Goal: Answer question/provide support: Share knowledge or assist other users

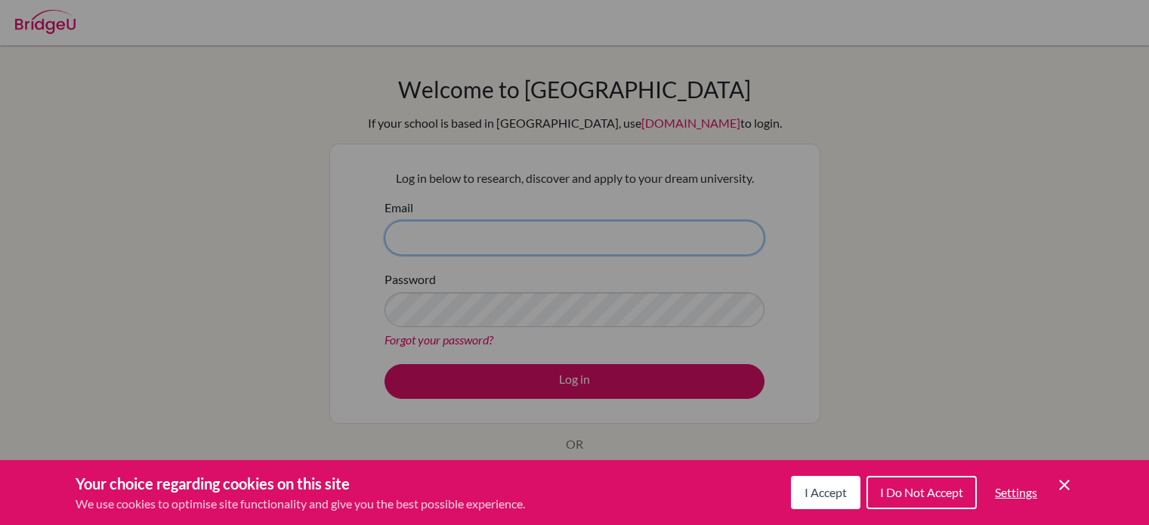
type input "[PERSON_NAME][EMAIL_ADDRESS][PERSON_NAME][DOMAIN_NAME]"
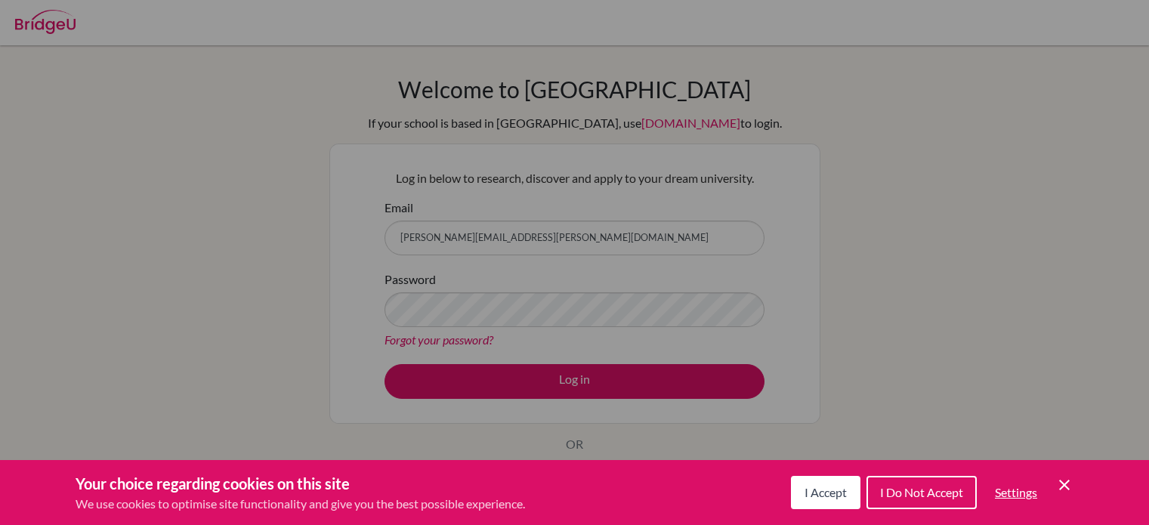
click at [828, 501] on button "I Accept" at bounding box center [825, 492] width 69 height 33
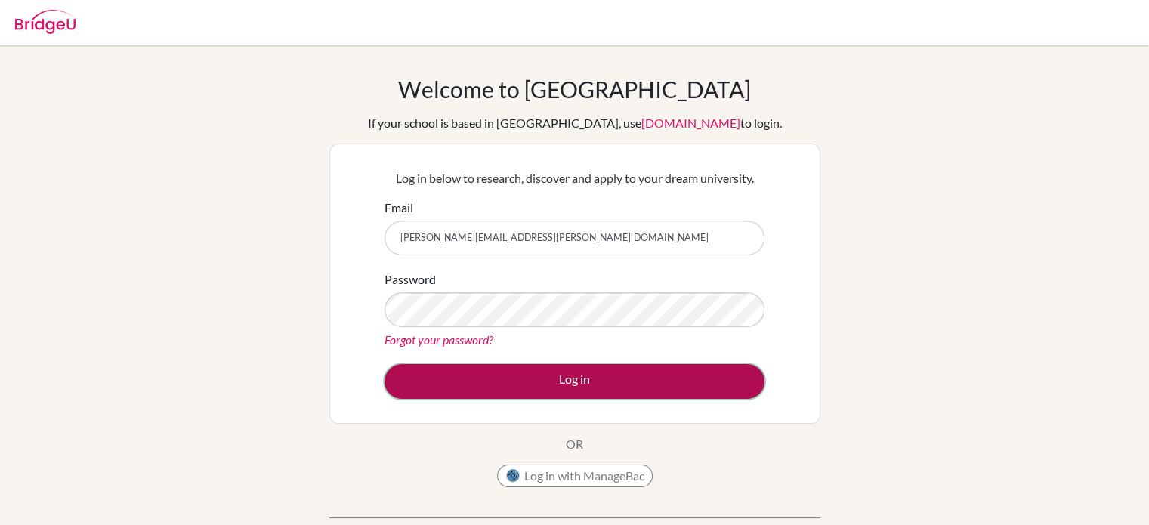
click at [582, 381] on button "Log in" at bounding box center [575, 381] width 380 height 35
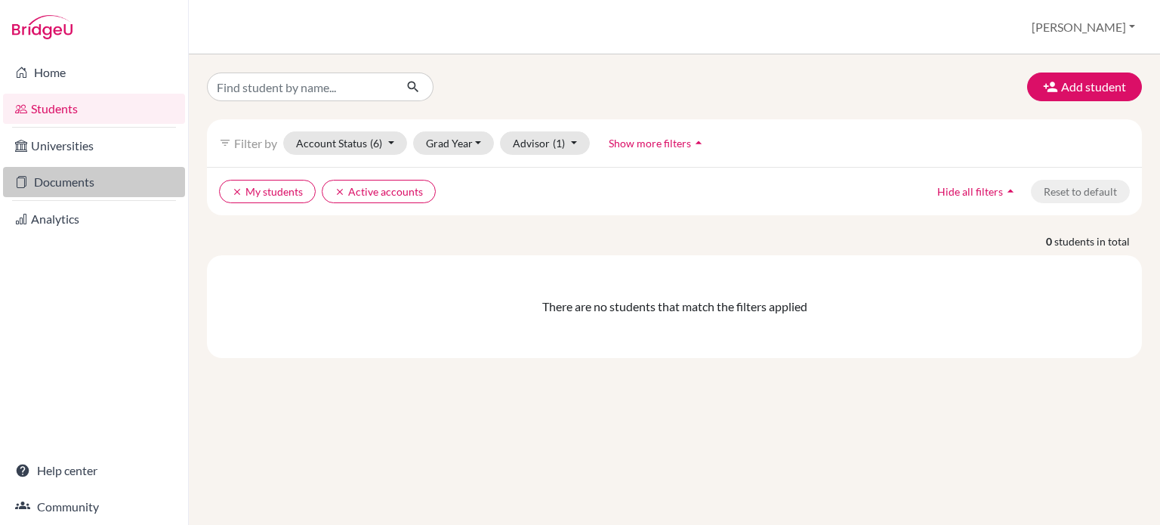
click at [78, 184] on link "Documents" at bounding box center [94, 182] width 182 height 30
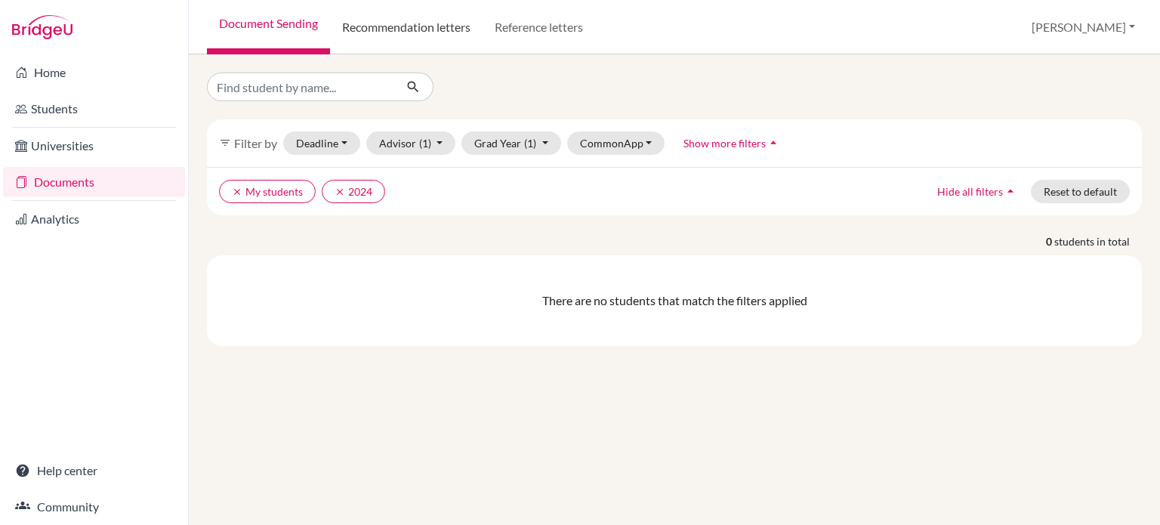
click at [444, 23] on link "Recommendation letters" at bounding box center [406, 27] width 153 height 54
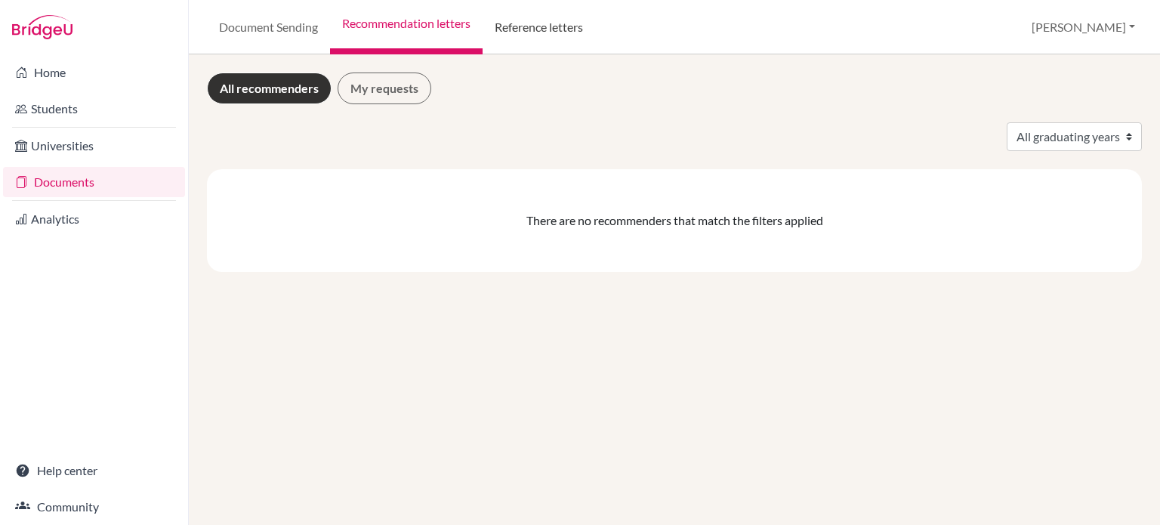
click at [558, 35] on link "Reference letters" at bounding box center [539, 27] width 113 height 54
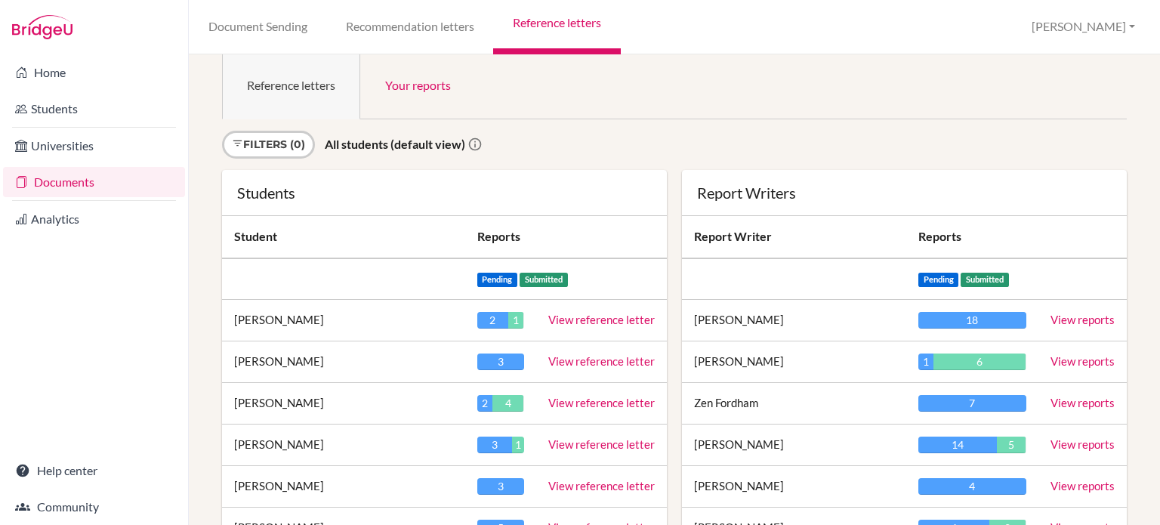
scroll to position [24, 0]
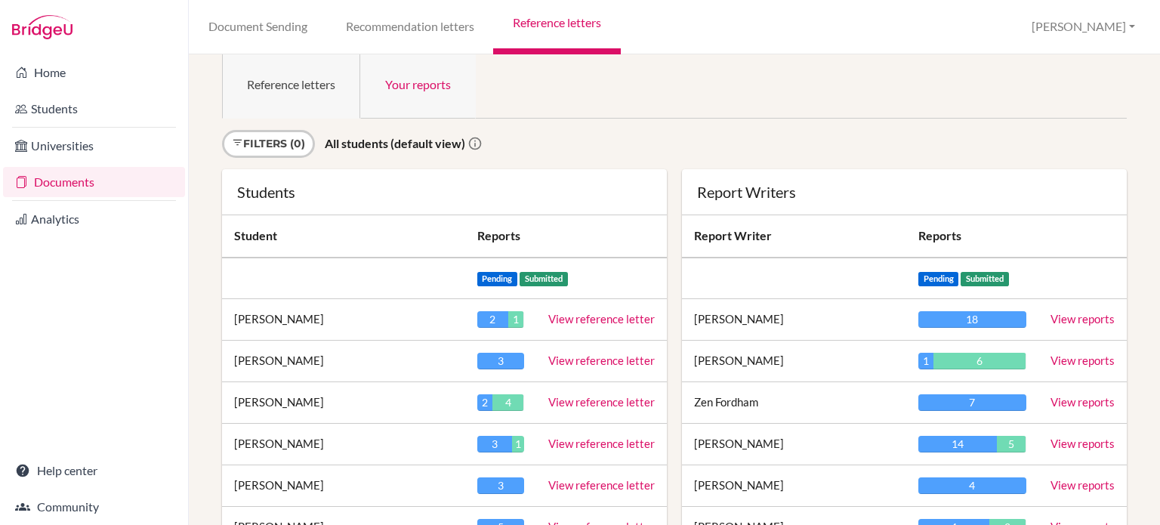
click at [417, 95] on link "Your reports" at bounding box center [418, 83] width 116 height 70
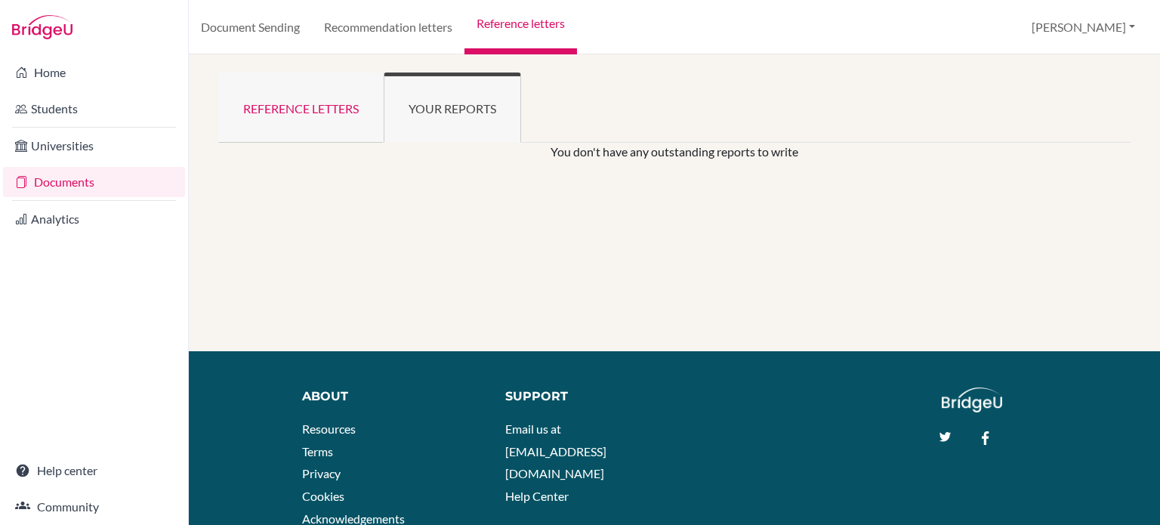
click at [295, 115] on link "Reference letters" at bounding box center [300, 108] width 165 height 70
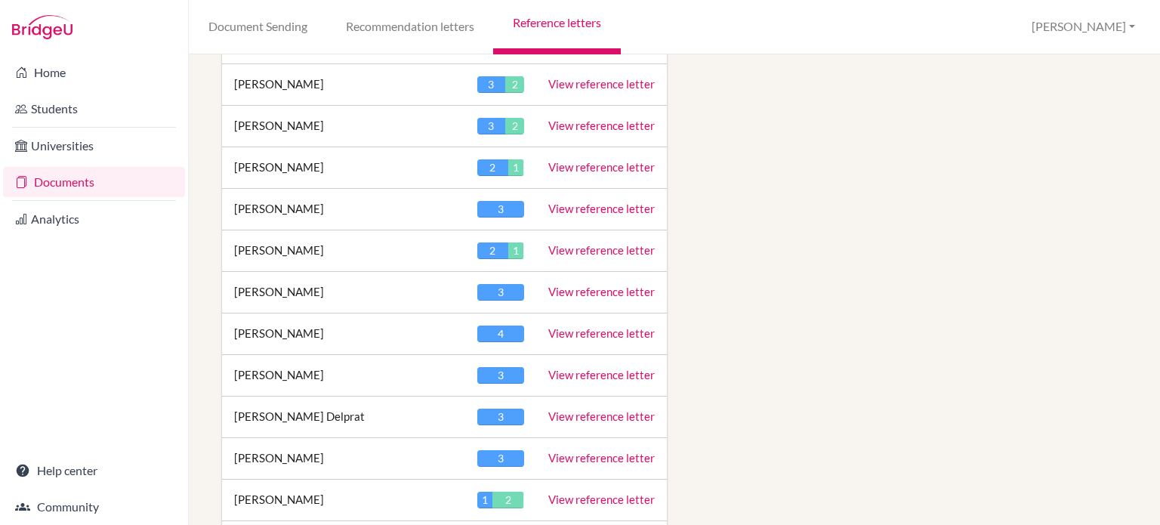
scroll to position [1050, 0]
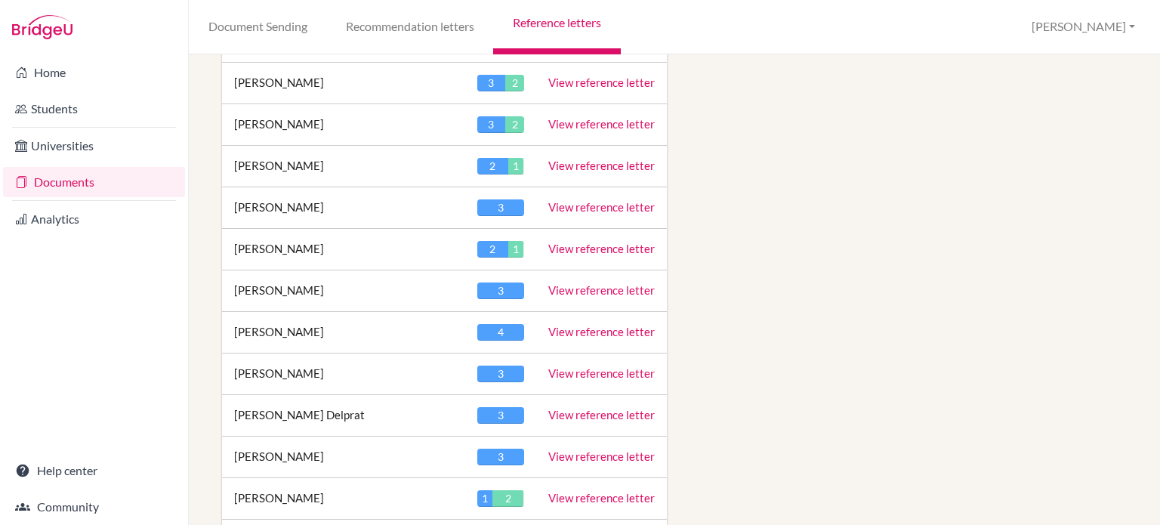
click at [636, 408] on link "View reference letter" at bounding box center [601, 415] width 107 height 14
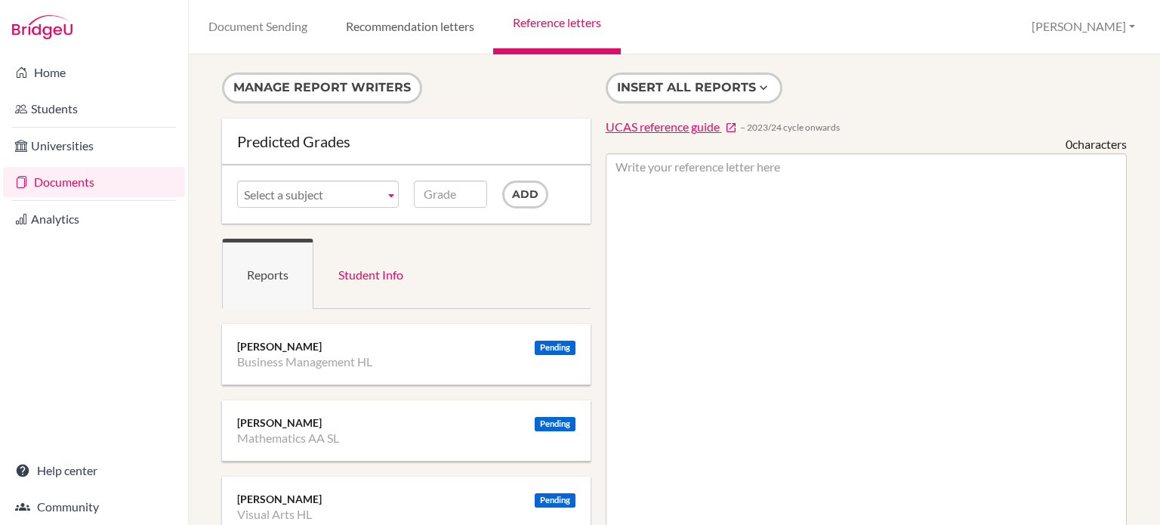
click at [447, 26] on link "Recommendation letters" at bounding box center [409, 27] width 167 height 54
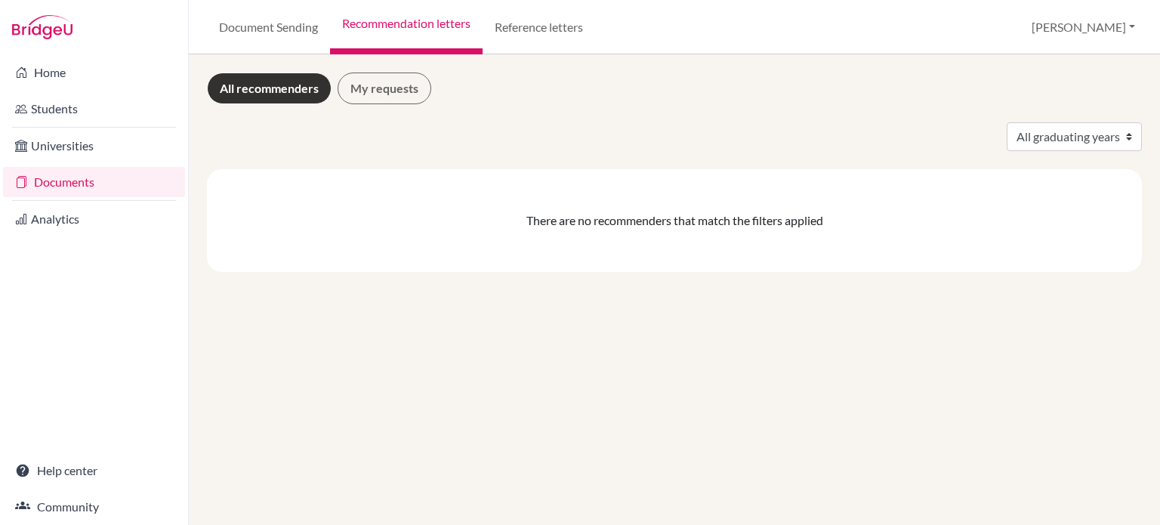
click at [269, 83] on link "All recommenders" at bounding box center [269, 89] width 125 height 32
click at [530, 23] on link "Reference letters" at bounding box center [539, 27] width 113 height 54
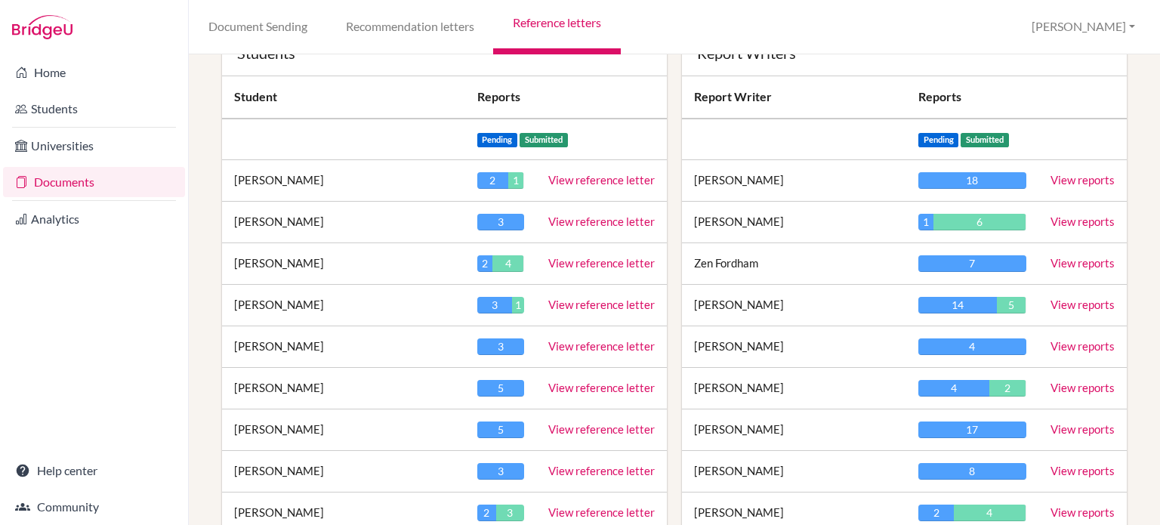
scroll to position [150, 0]
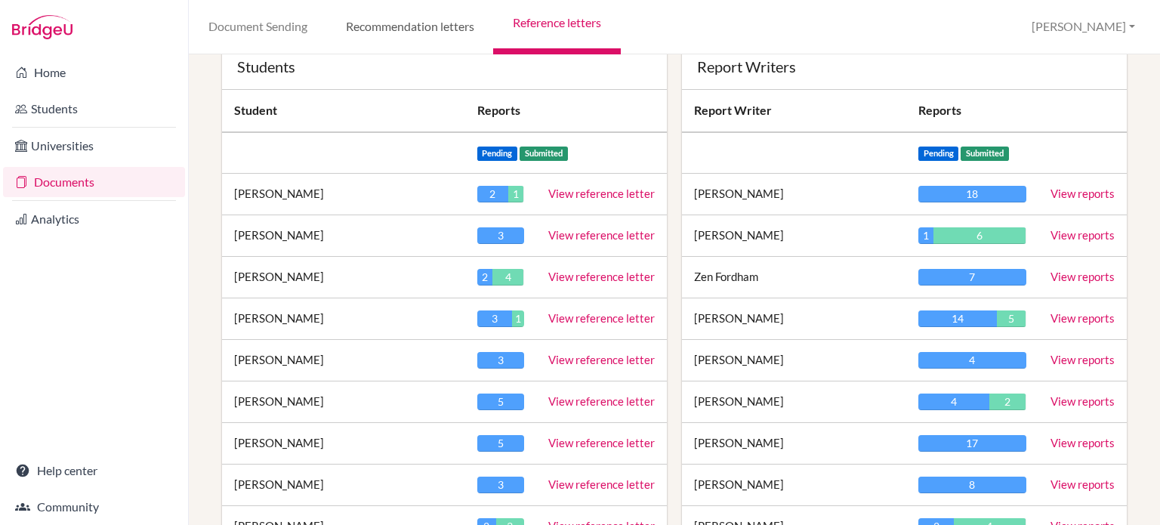
click at [406, 29] on link "Recommendation letters" at bounding box center [409, 27] width 167 height 54
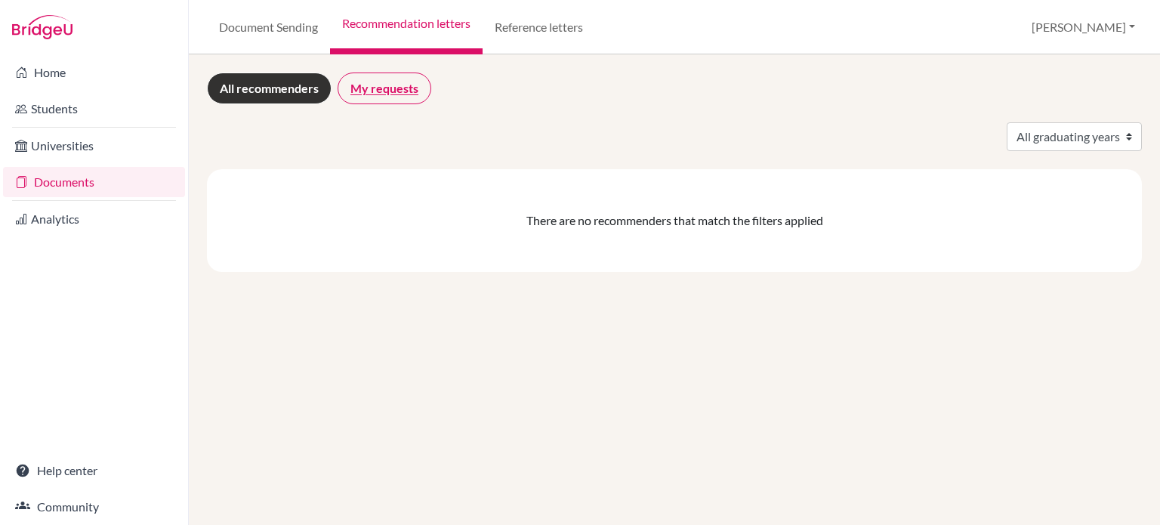
click at [395, 88] on link "My requests" at bounding box center [385, 89] width 94 height 32
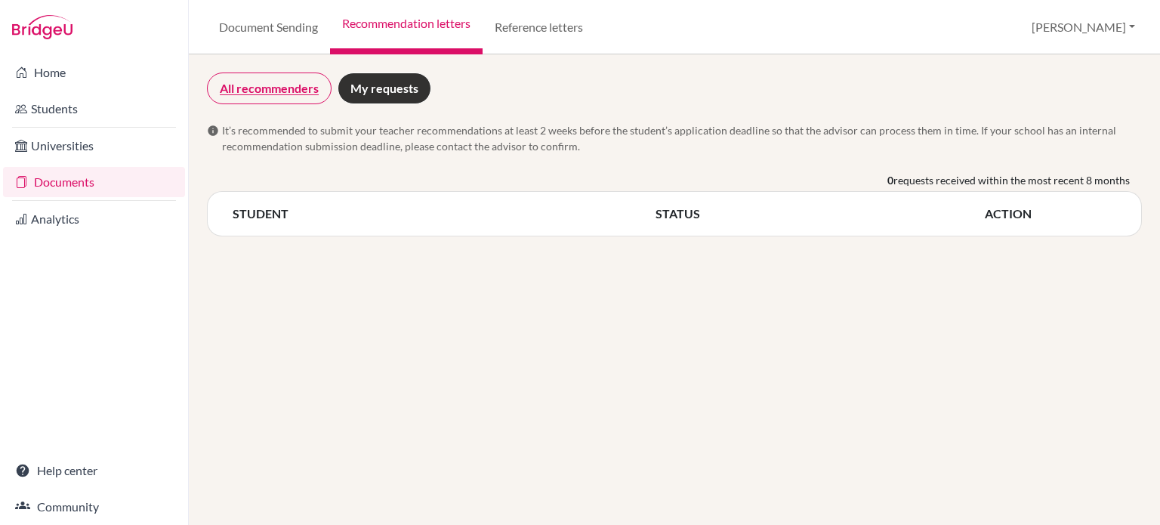
click at [260, 78] on link "All recommenders" at bounding box center [269, 89] width 125 height 32
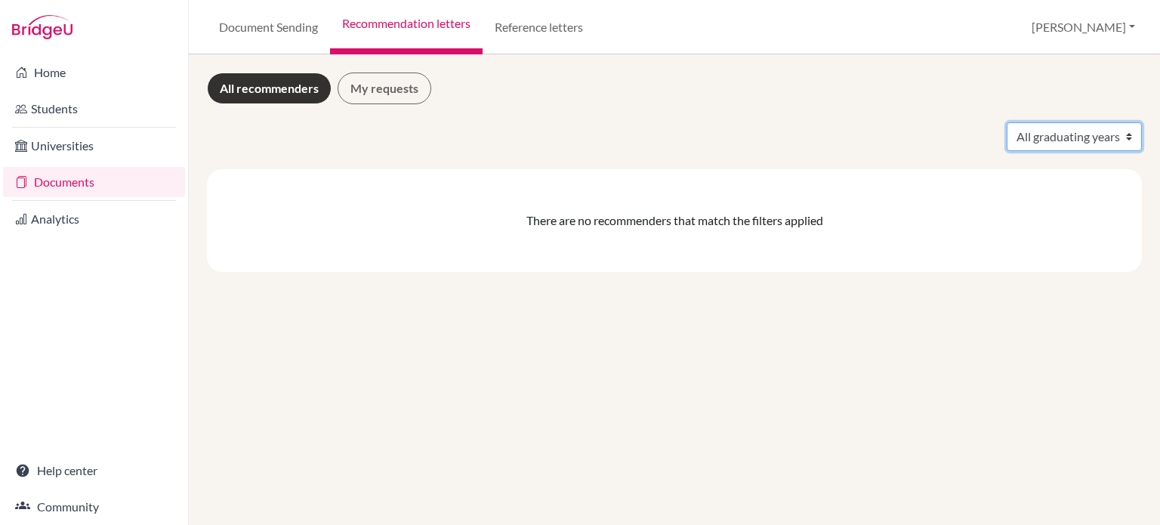
click at [1082, 138] on select "All graduating years" at bounding box center [1074, 136] width 135 height 29
click at [1007, 122] on select "All graduating years" at bounding box center [1074, 136] width 135 height 29
click at [278, 29] on link "Document Sending" at bounding box center [268, 27] width 123 height 54
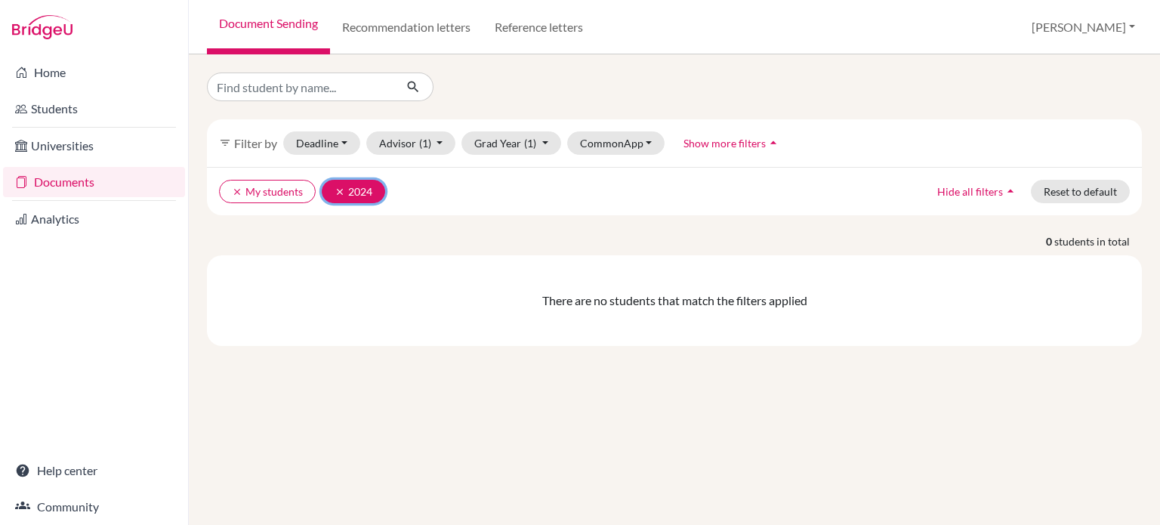
click at [339, 187] on icon "clear" at bounding box center [340, 192] width 11 height 11
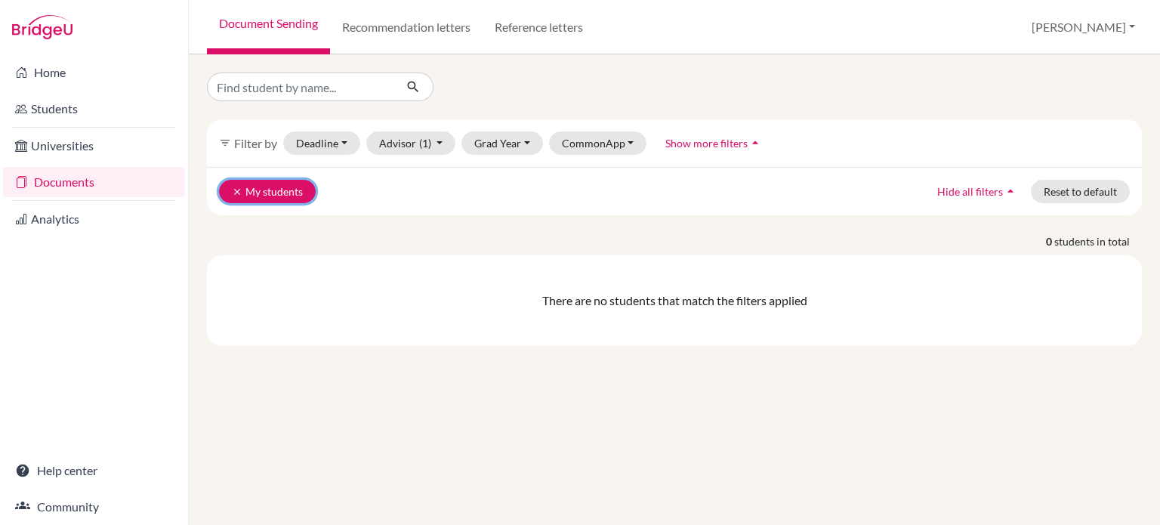
click at [278, 189] on button "clear My students" at bounding box center [267, 191] width 97 height 23
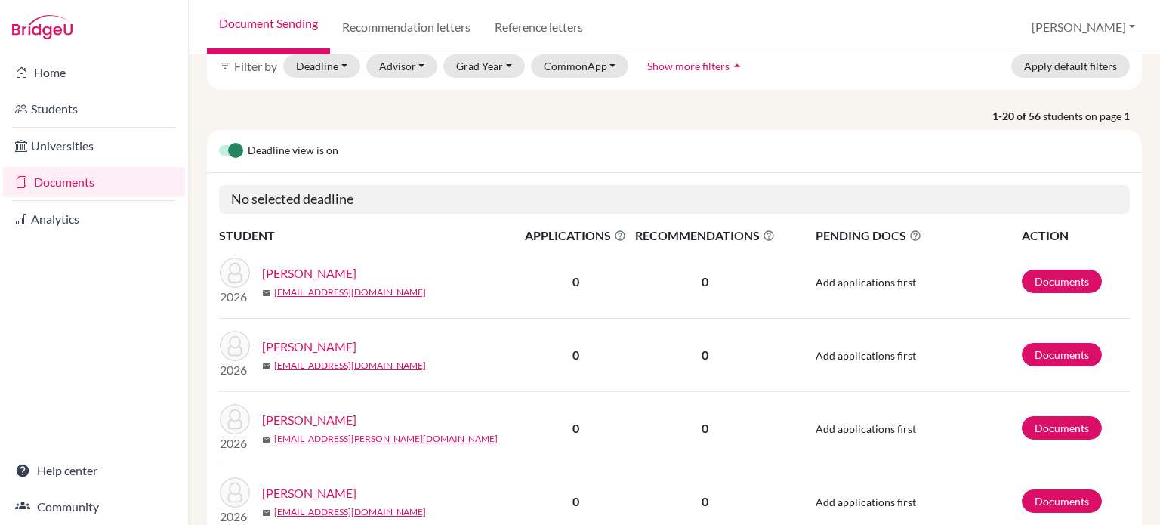
scroll to position [76, 0]
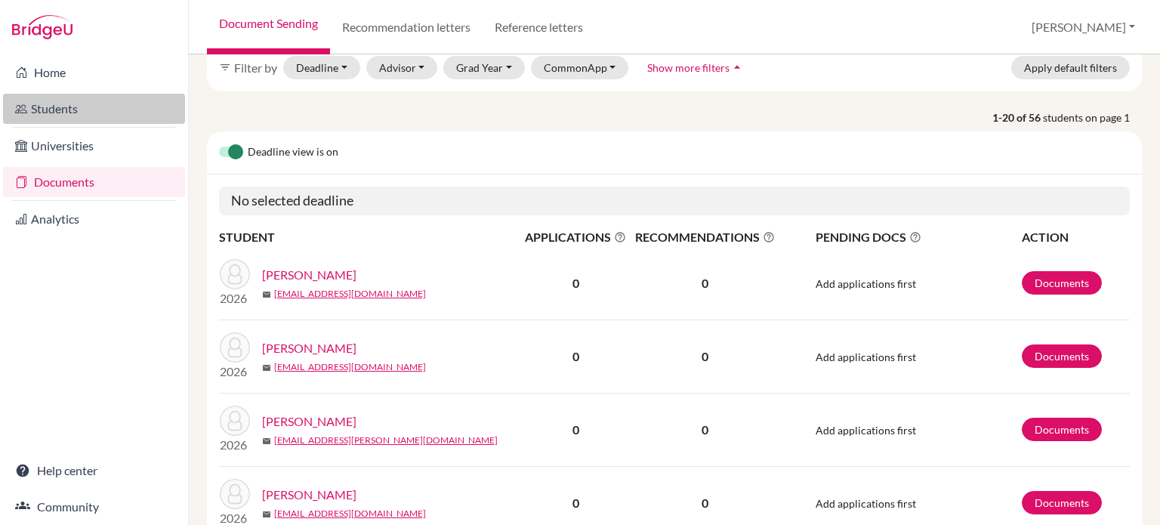
click at [61, 103] on link "Students" at bounding box center [94, 109] width 182 height 30
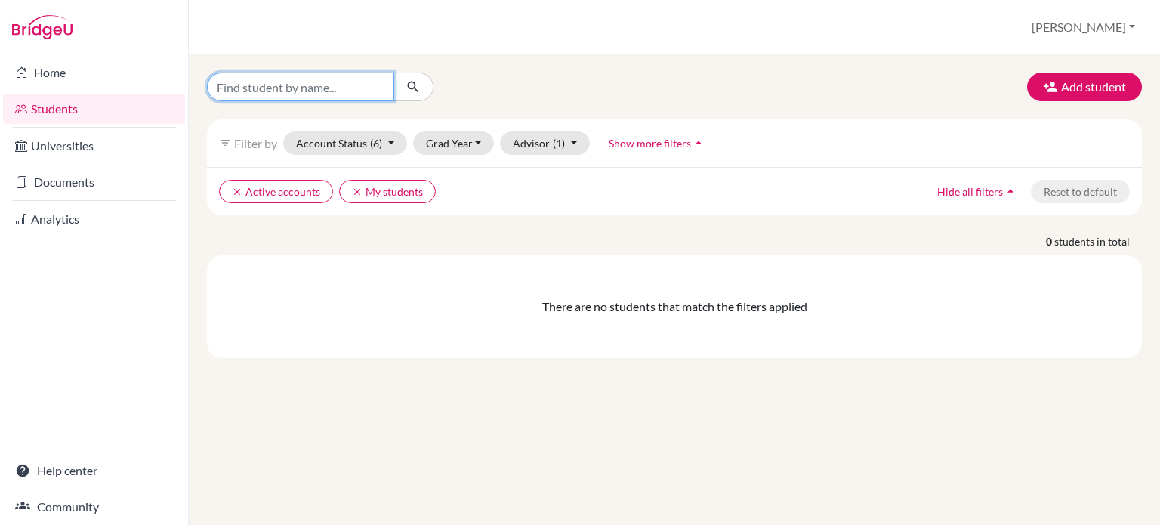
click at [366, 93] on input "Find student by name..." at bounding box center [300, 87] width 187 height 29
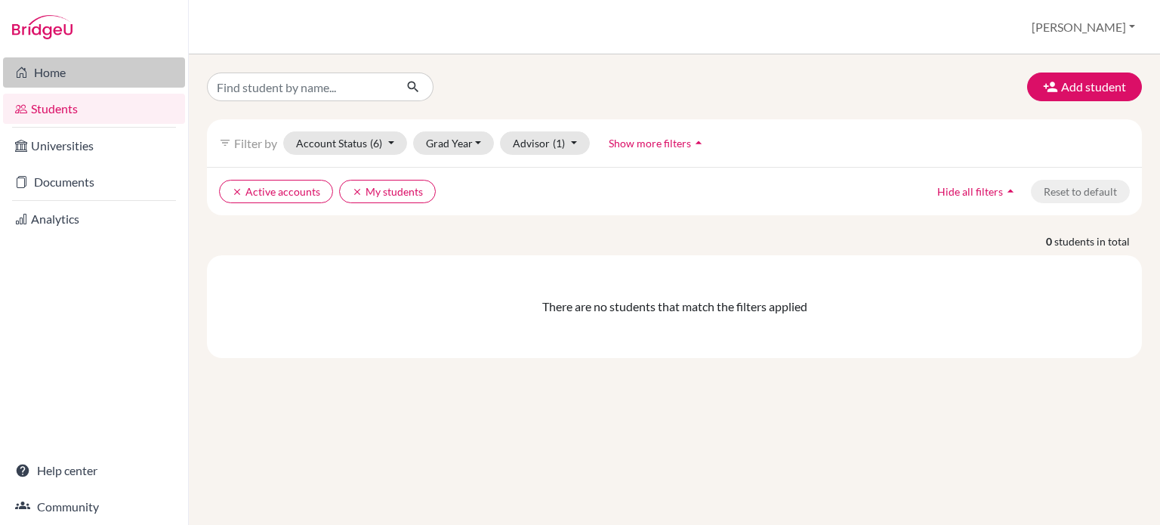
click at [57, 75] on link "Home" at bounding box center [94, 72] width 182 height 30
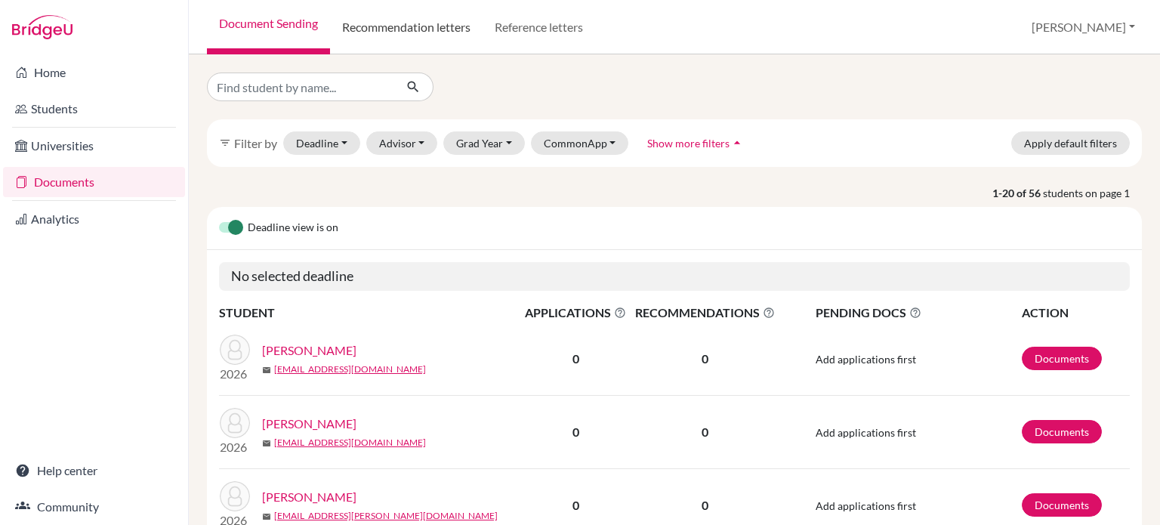
click at [434, 30] on link "Recommendation letters" at bounding box center [406, 27] width 153 height 54
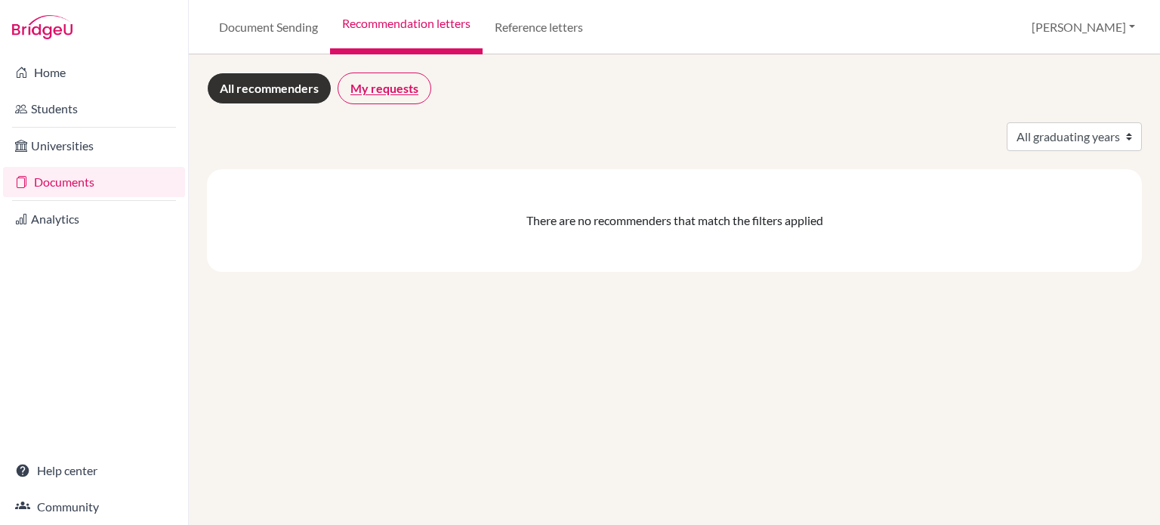
click at [393, 99] on link "My requests" at bounding box center [385, 89] width 94 height 32
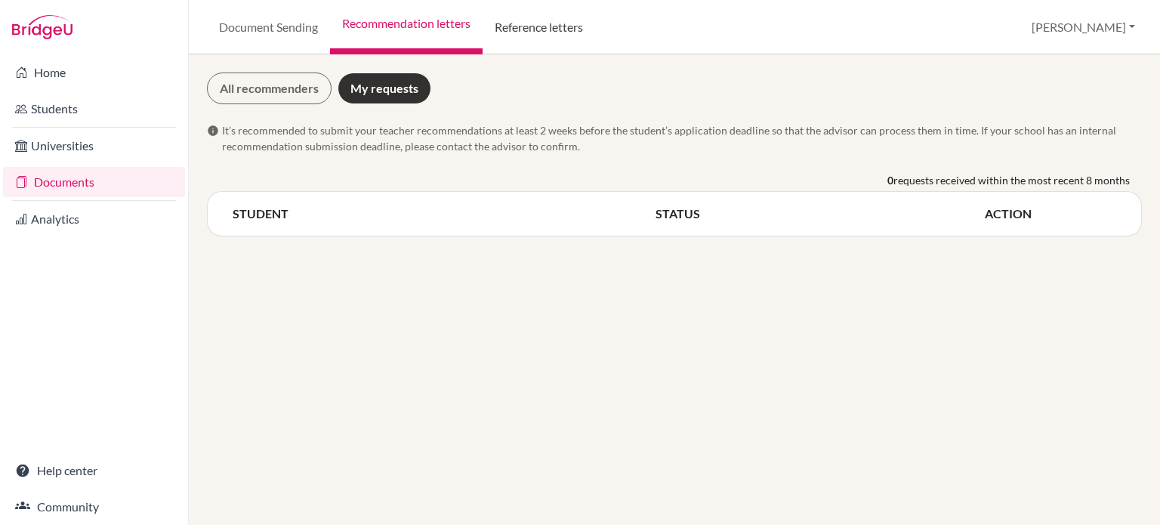
click at [549, 29] on link "Reference letters" at bounding box center [539, 27] width 113 height 54
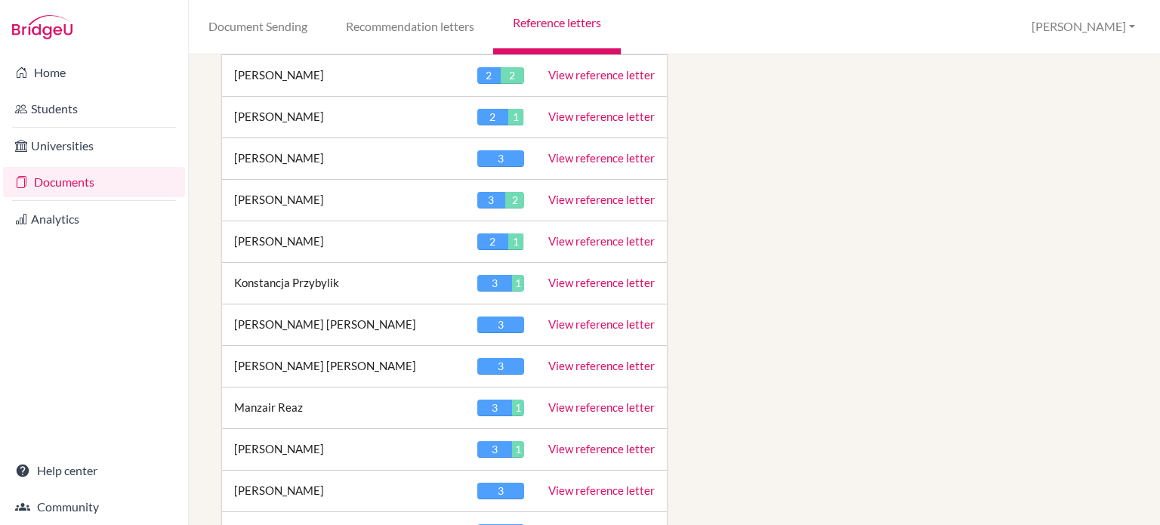
scroll to position [1611, 0]
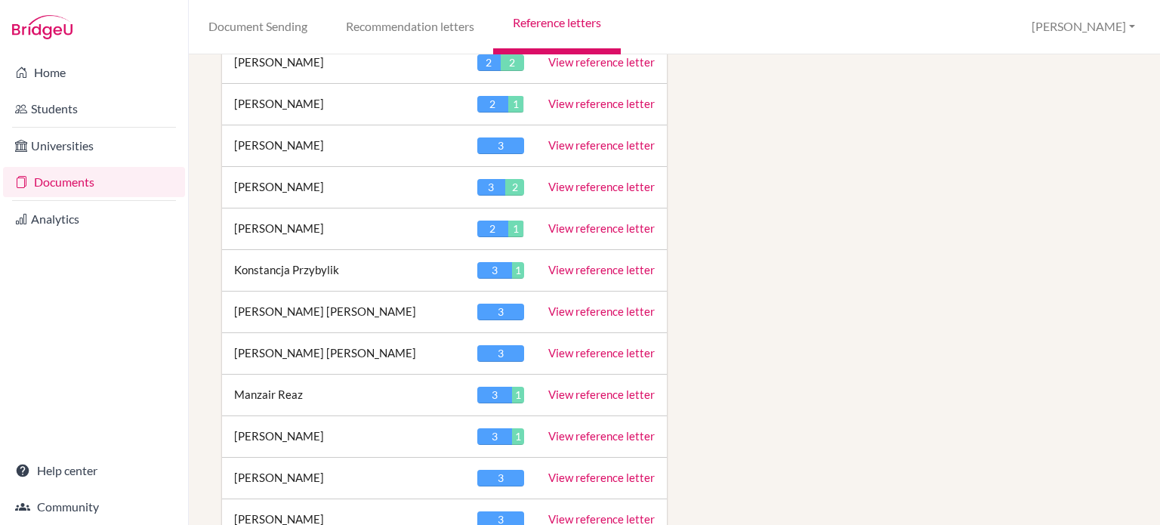
click at [594, 270] on td "View reference letter" at bounding box center [601, 271] width 131 height 42
click at [588, 263] on link "View reference letter" at bounding box center [601, 270] width 107 height 14
click at [595, 255] on td "View reference letter" at bounding box center [601, 271] width 131 height 42
click at [591, 263] on link "View reference letter" at bounding box center [601, 270] width 107 height 14
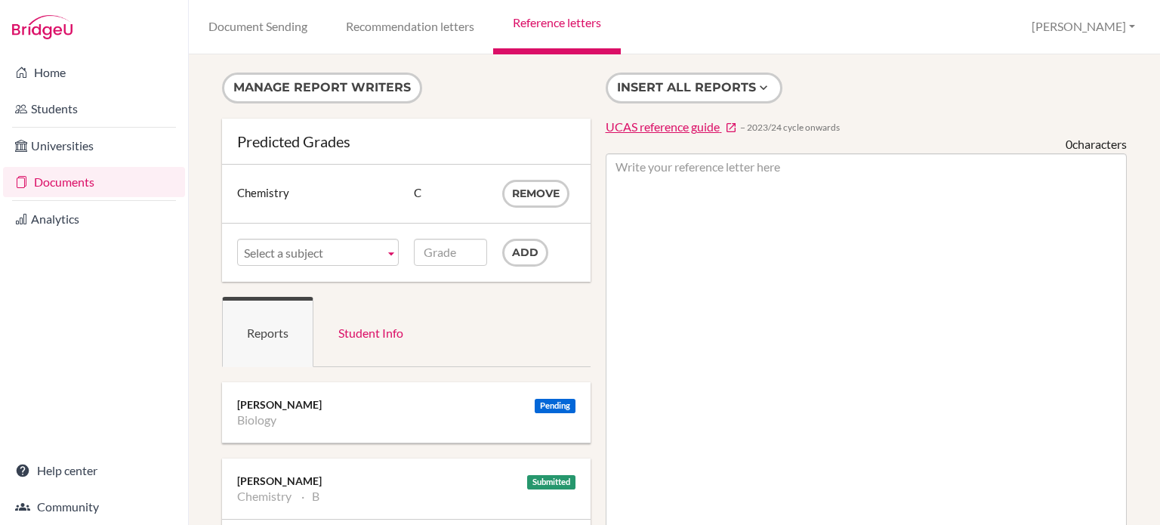
click at [390, 249] on b at bounding box center [392, 252] width 14 height 26
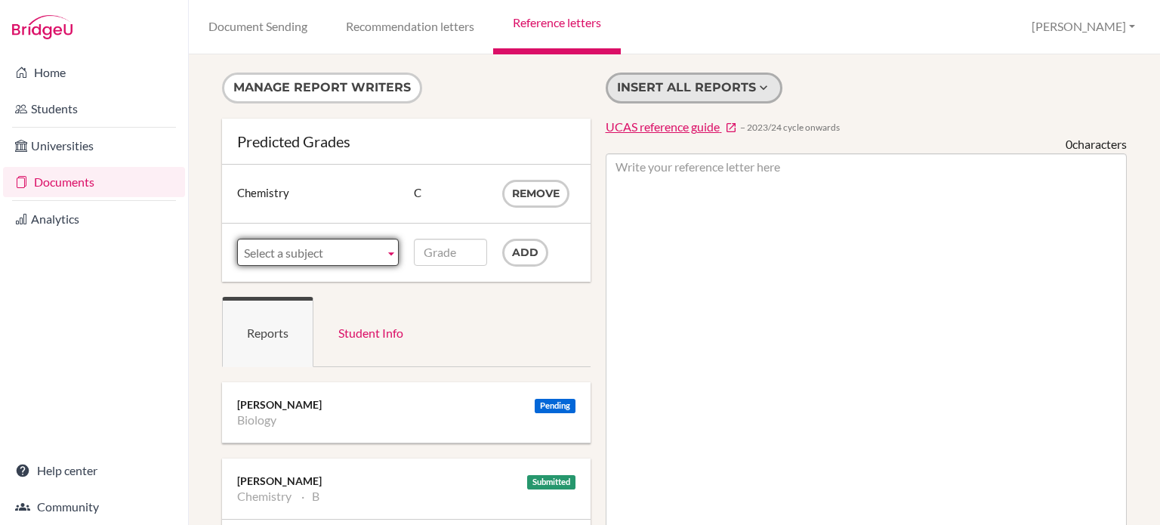
click at [728, 98] on button "Insert all reports" at bounding box center [694, 88] width 177 height 31
type textarea "Lo ip do sitametc ad elitseddo Eiusmodtem, i utlabore etd magnaaliq enimad mi v…"
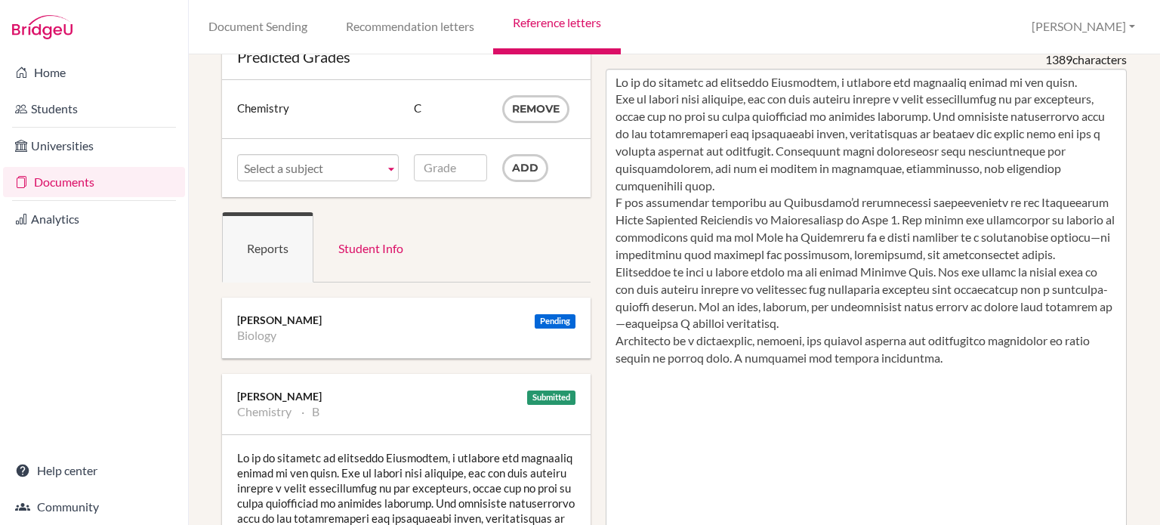
scroll to position [42, 0]
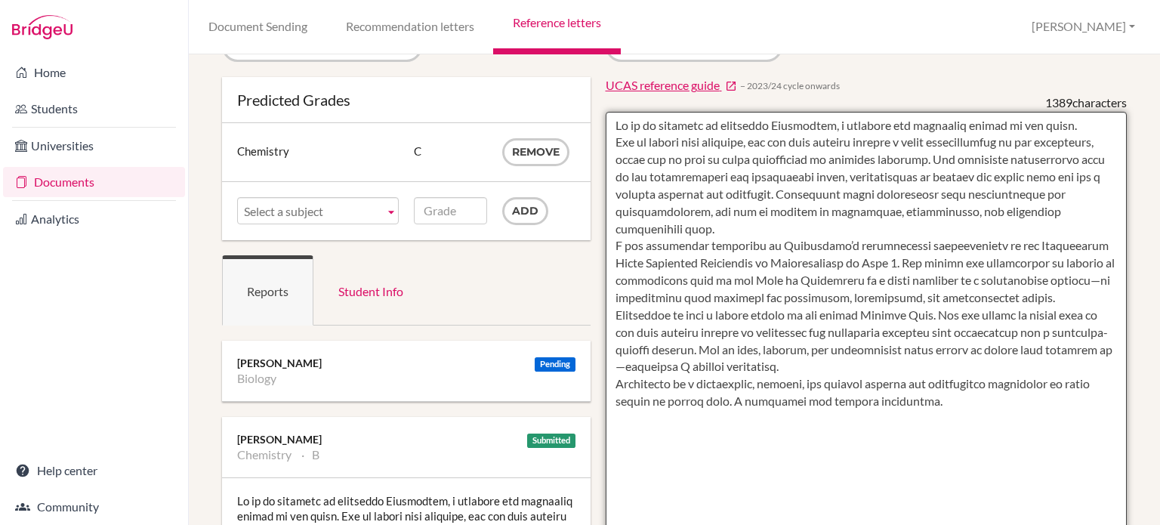
drag, startPoint x: 943, startPoint y: 405, endPoint x: 567, endPoint y: 118, distance: 473.2
click at [567, 118] on div "Manage report writers Predicted Grades Subject Chemistry Grade C Remove Subject…" at bounding box center [675, 520] width 920 height 978
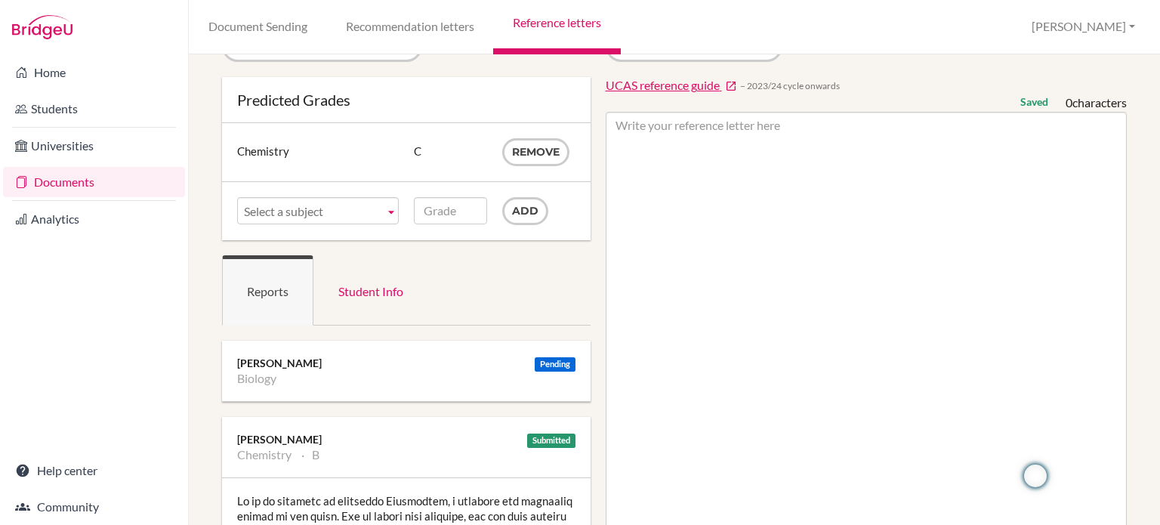
click at [905, 79] on div "UCAS reference guide − 2023/24 cycle onwards" at bounding box center [867, 85] width 522 height 17
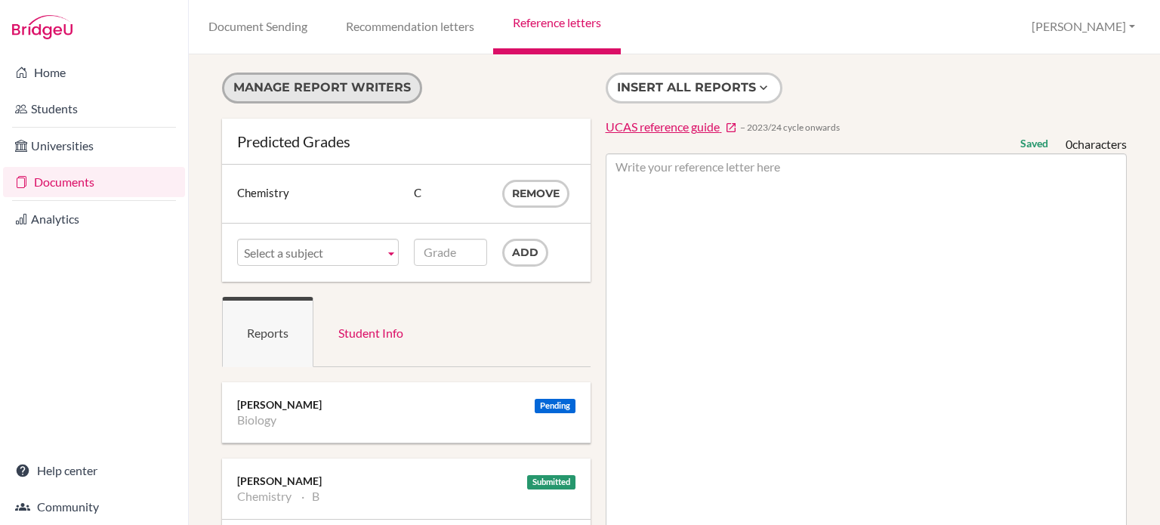
click at [378, 84] on button "Manage report writers" at bounding box center [322, 88] width 200 height 31
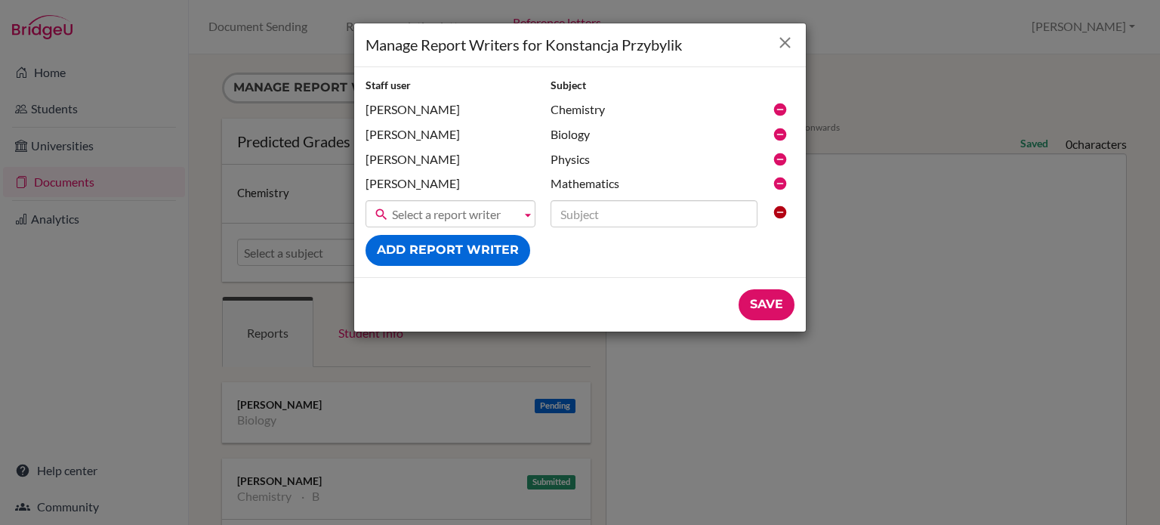
click at [783, 45] on icon "Close" at bounding box center [785, 42] width 19 height 19
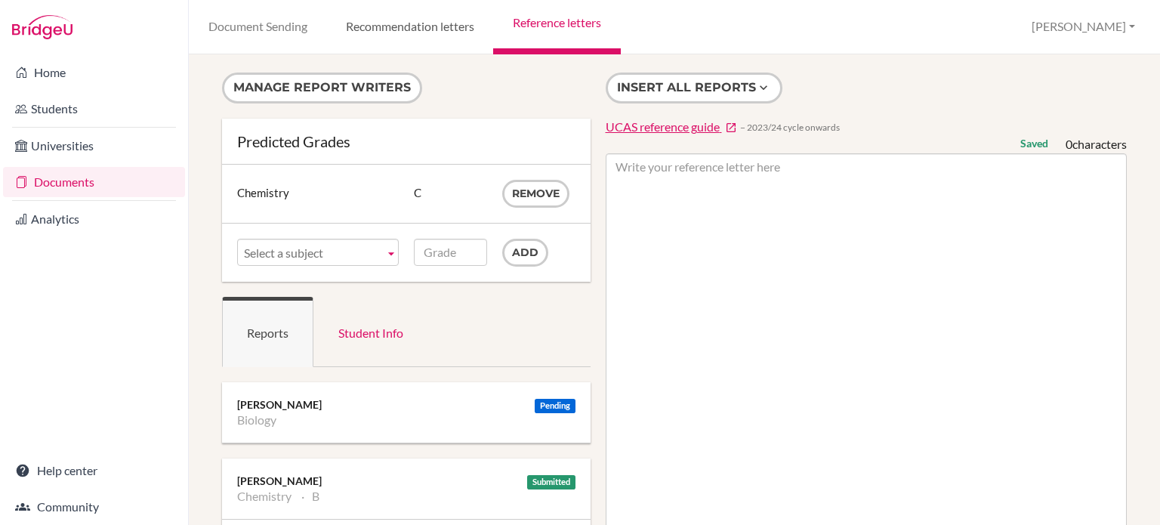
click at [446, 24] on link "Recommendation letters" at bounding box center [409, 27] width 167 height 54
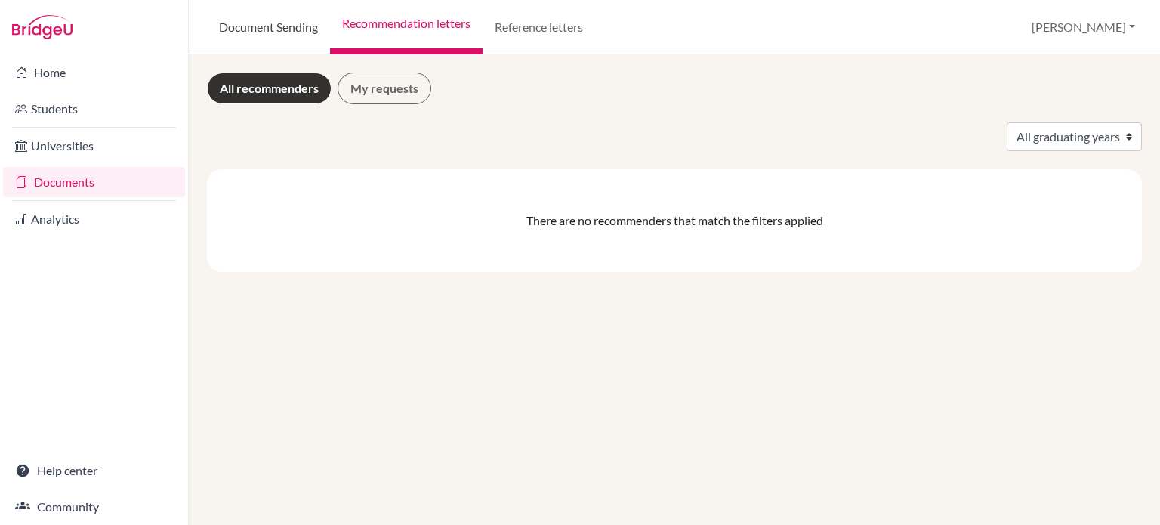
click at [283, 23] on link "Document Sending" at bounding box center [268, 27] width 123 height 54
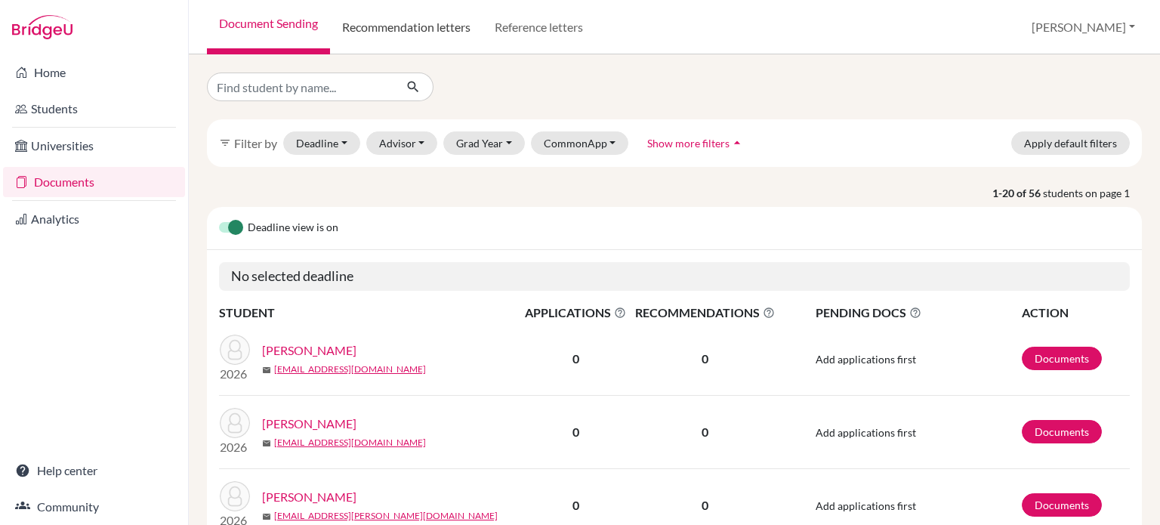
click at [397, 20] on link "Recommendation letters" at bounding box center [406, 27] width 153 height 54
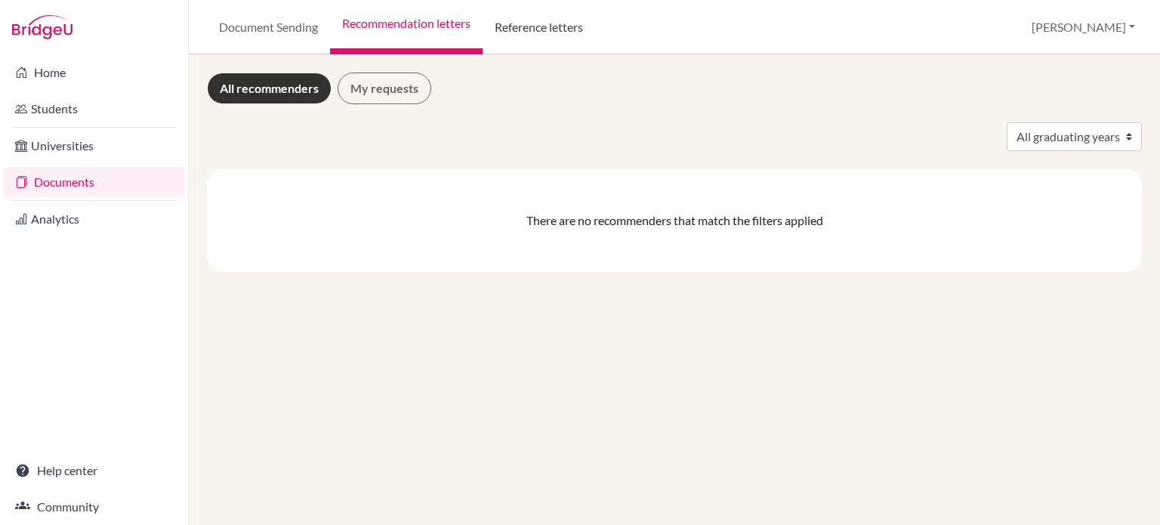
click at [551, 22] on link "Reference letters" at bounding box center [539, 27] width 113 height 54
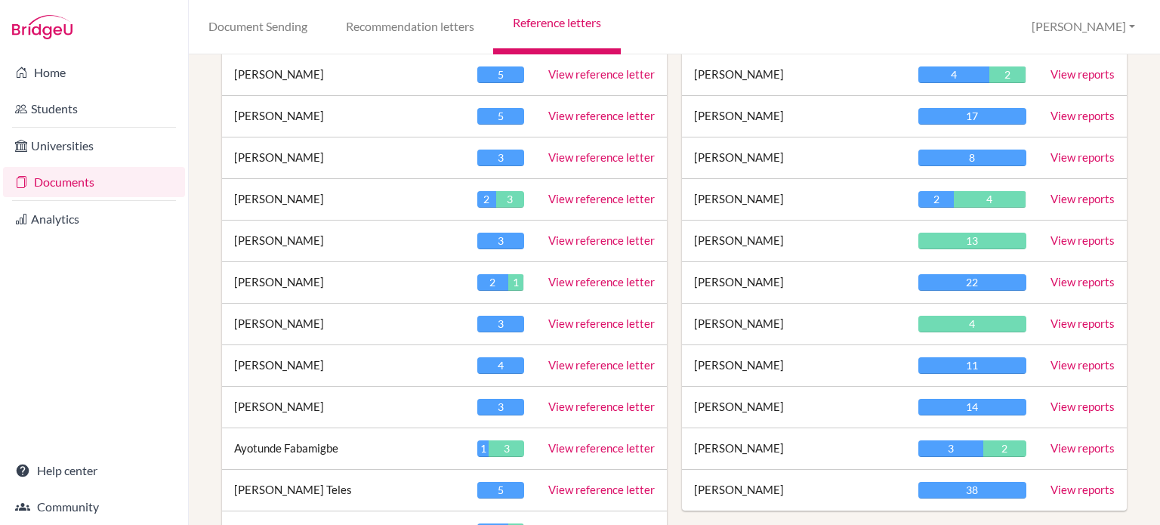
scroll to position [477, 0]
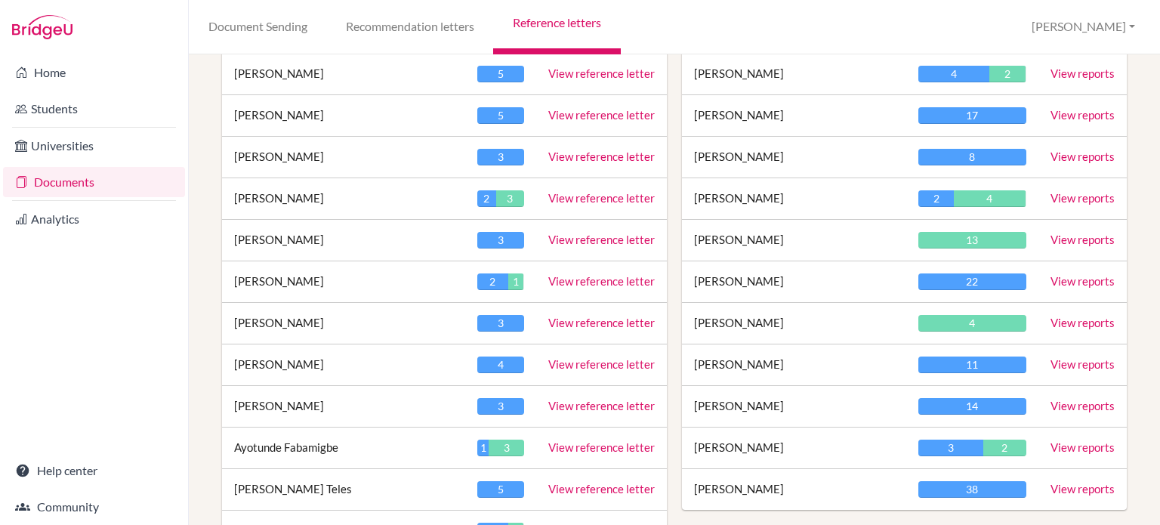
click at [1079, 196] on link "View reports" at bounding box center [1083, 198] width 64 height 14
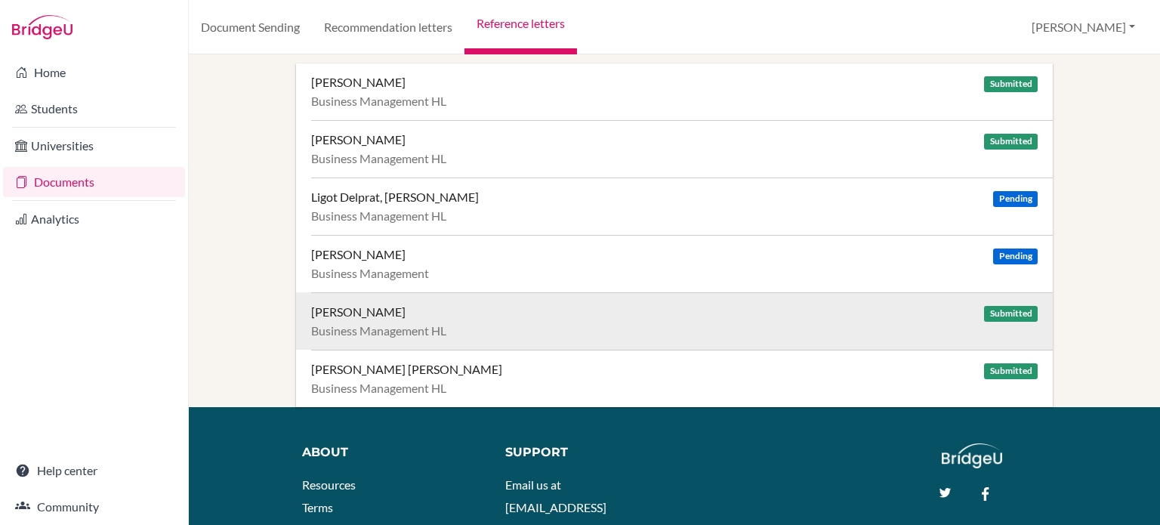
scroll to position [9, 0]
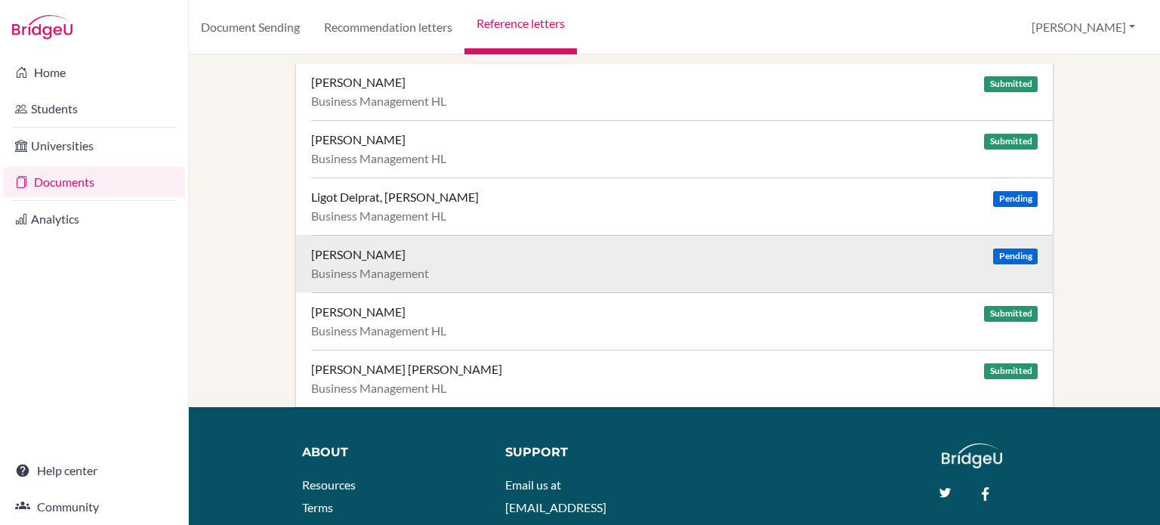
click at [993, 253] on span "Pending" at bounding box center [1015, 257] width 44 height 16
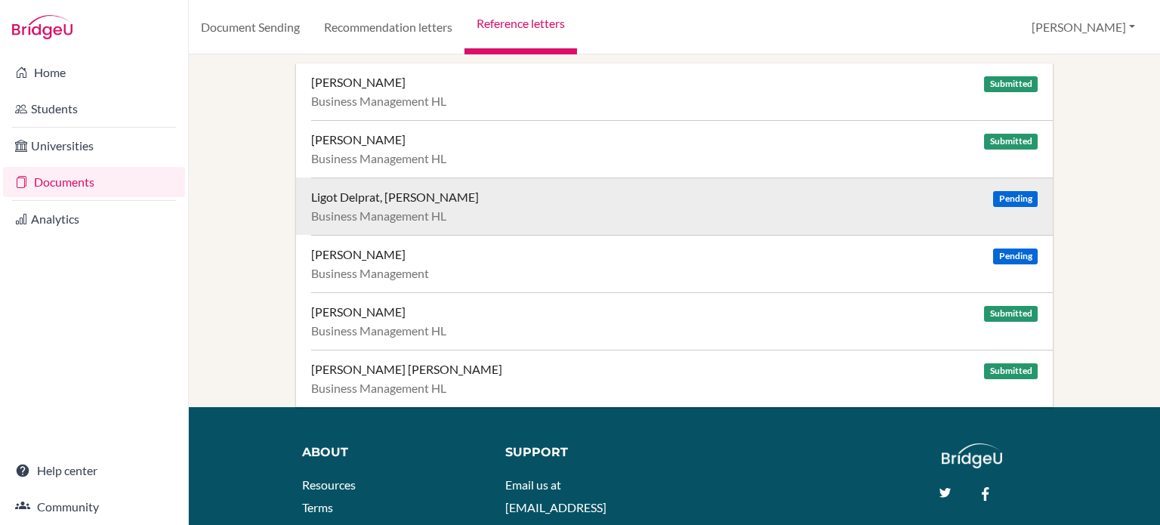
scroll to position [0, 0]
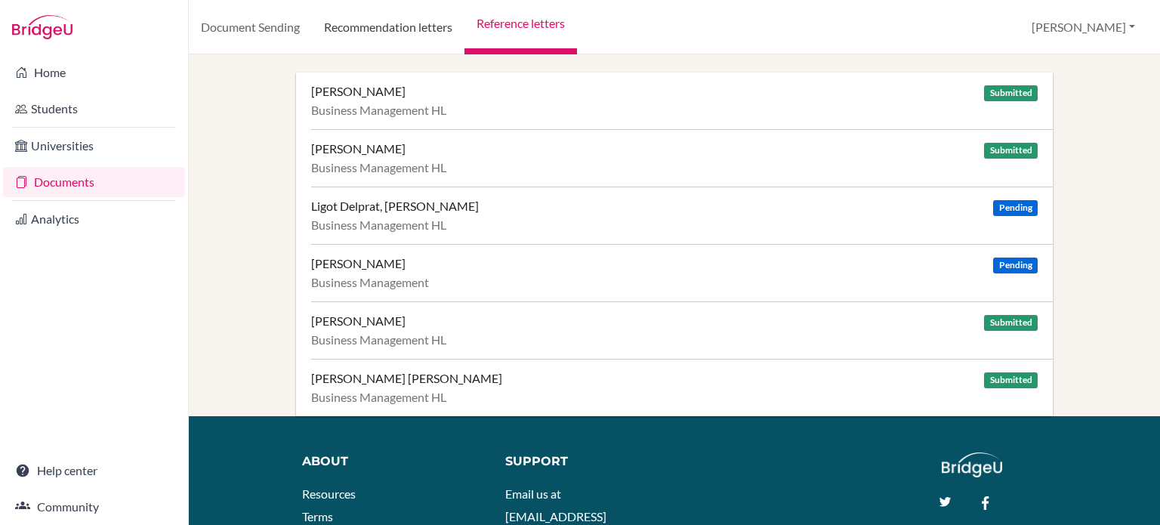
click at [390, 25] on link "Recommendation letters" at bounding box center [388, 27] width 153 height 54
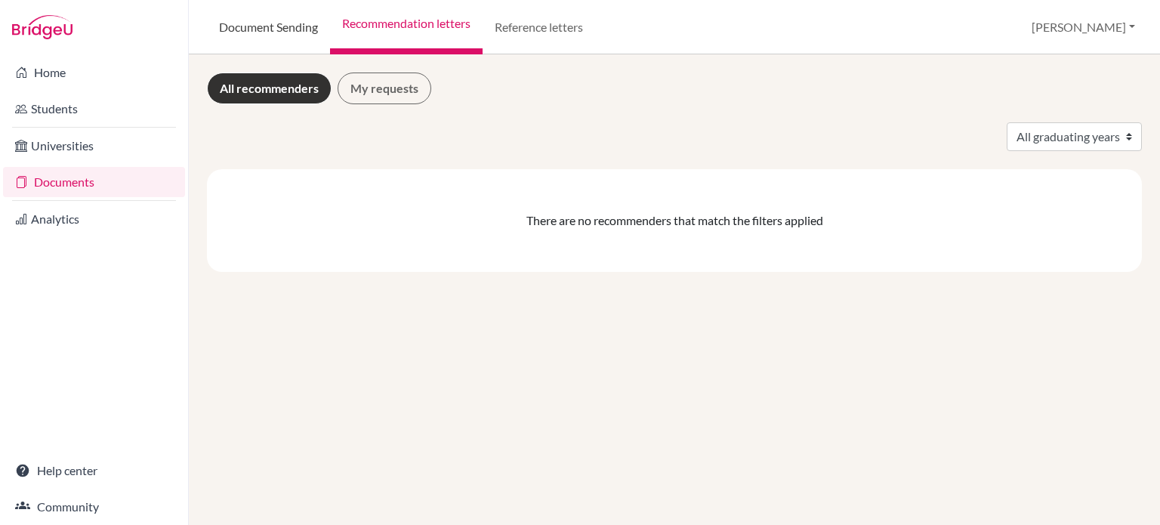
click at [311, 26] on link "Document Sending" at bounding box center [268, 27] width 123 height 54
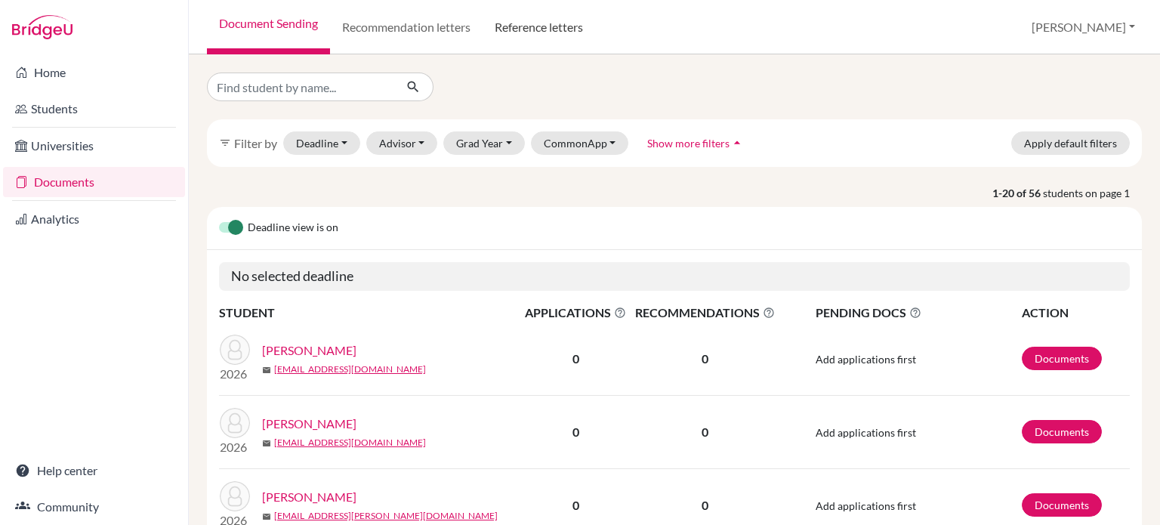
click at [539, 26] on link "Reference letters" at bounding box center [539, 27] width 113 height 54
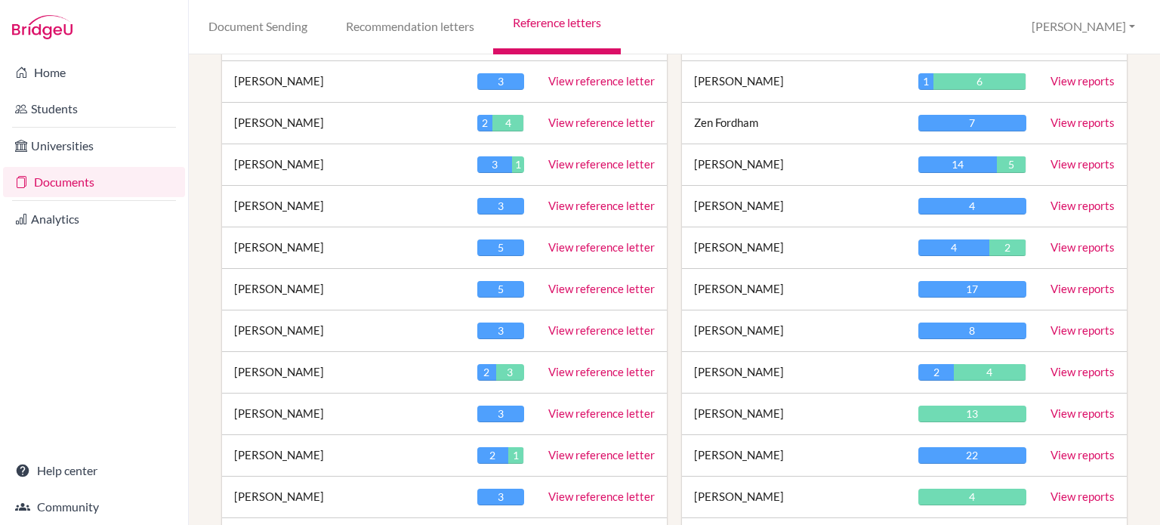
scroll to position [304, 0]
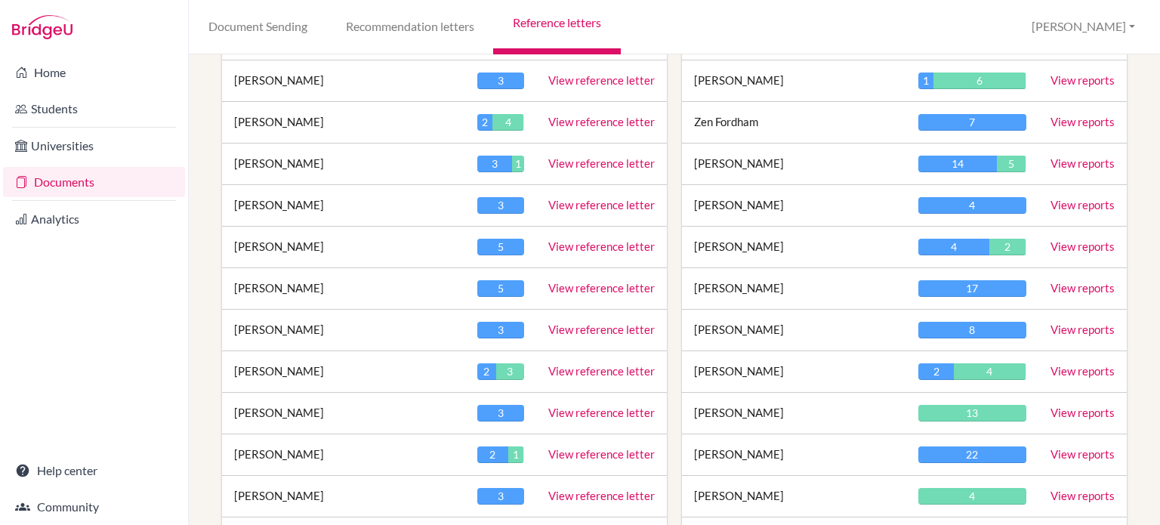
click at [1063, 371] on link "View reports" at bounding box center [1083, 371] width 64 height 14
